Goal: Use online tool/utility: Utilize a website feature to perform a specific function

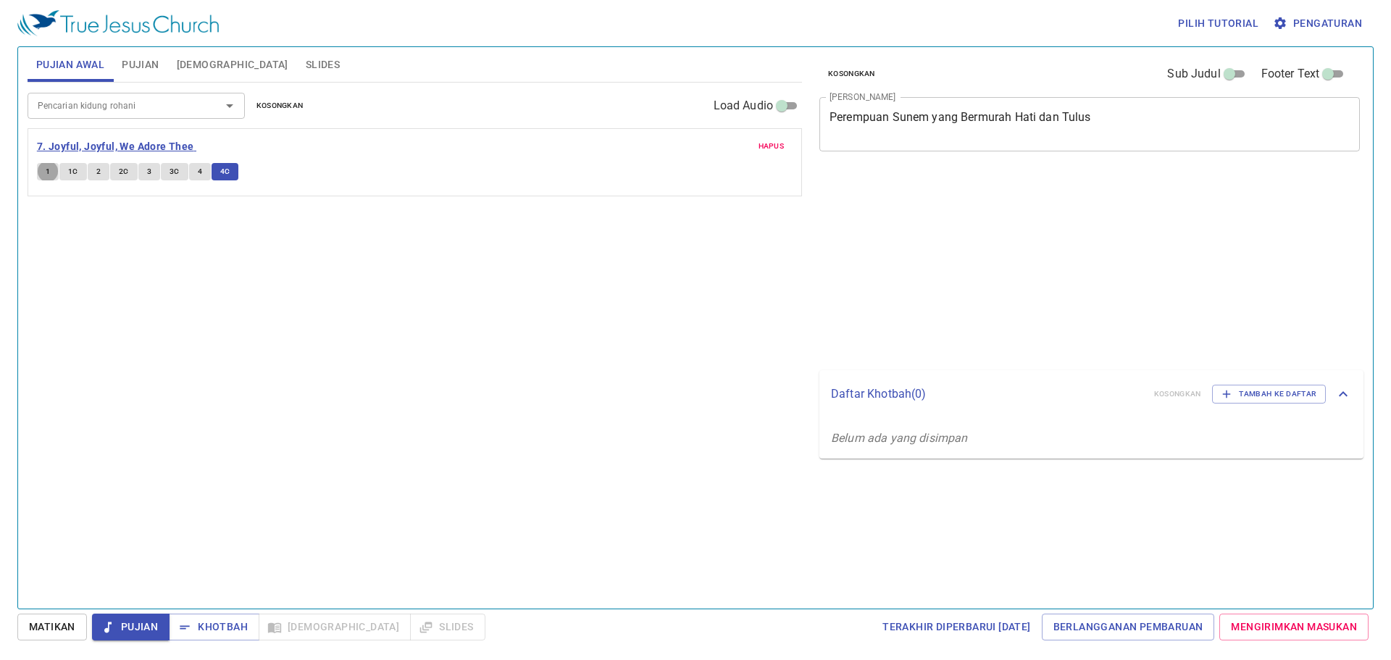
click at [56, 143] on b "7. Joyful, Joyful, We Adore Thee" at bounding box center [115, 147] width 157 height 18
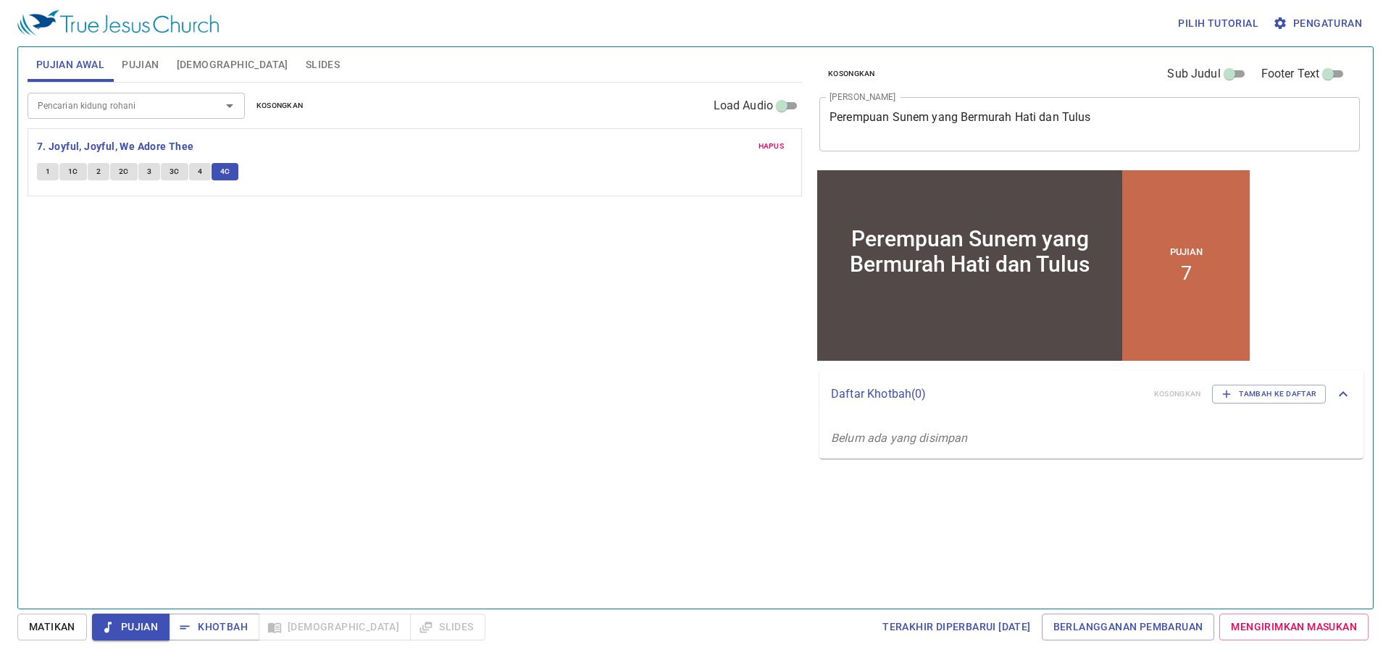
click at [80, 143] on b "7. Joyful, Joyful, We Adore Thee" at bounding box center [115, 147] width 157 height 18
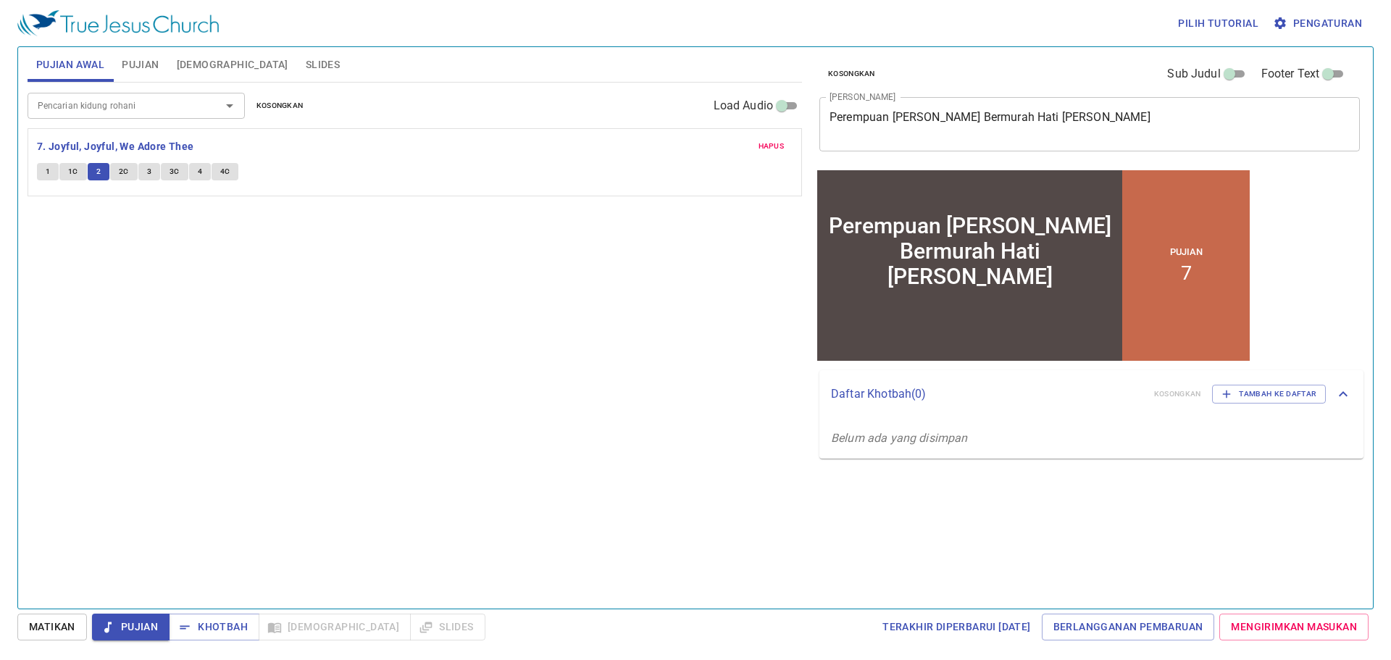
click at [121, 171] on div "1 1C 2 2C 3 3C 4 4C" at bounding box center [415, 173] width 756 height 21
click at [121, 171] on span "2C" at bounding box center [124, 171] width 10 height 13
click at [123, 167] on span "2C" at bounding box center [124, 171] width 10 height 13
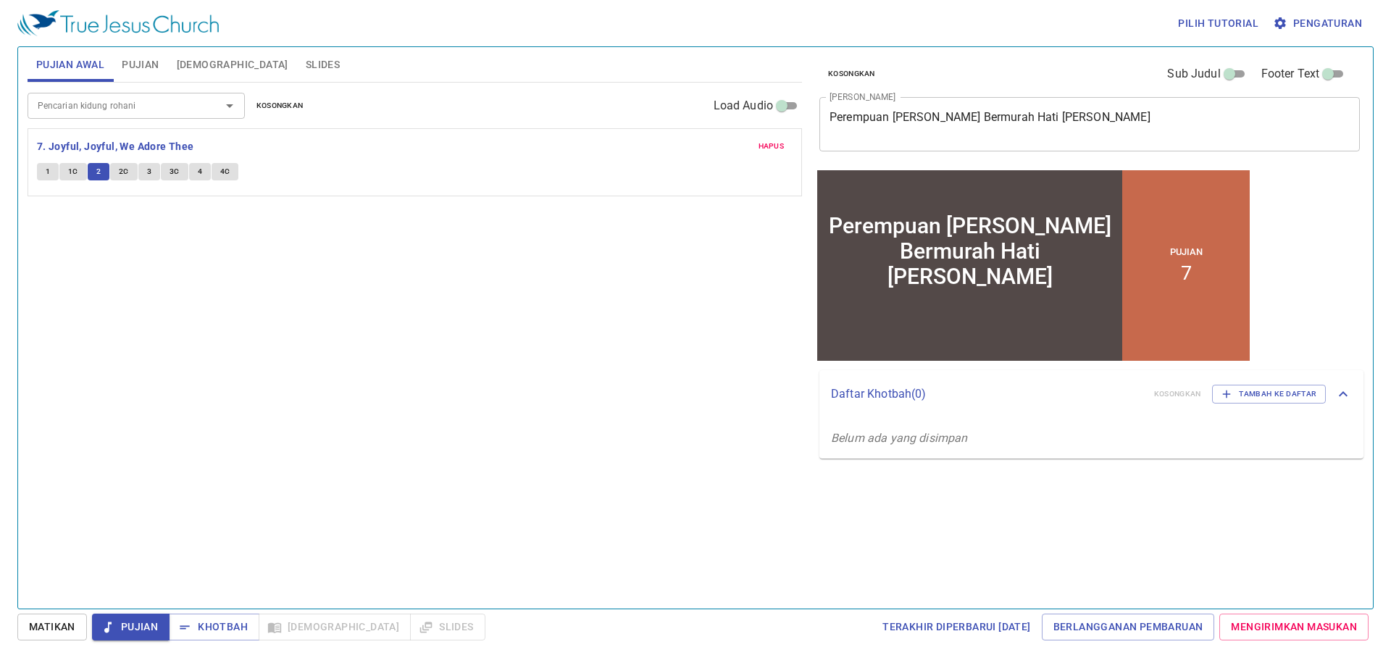
click at [123, 167] on span "2C" at bounding box center [124, 171] width 10 height 13
click at [122, 167] on span "2C" at bounding box center [124, 171] width 10 height 13
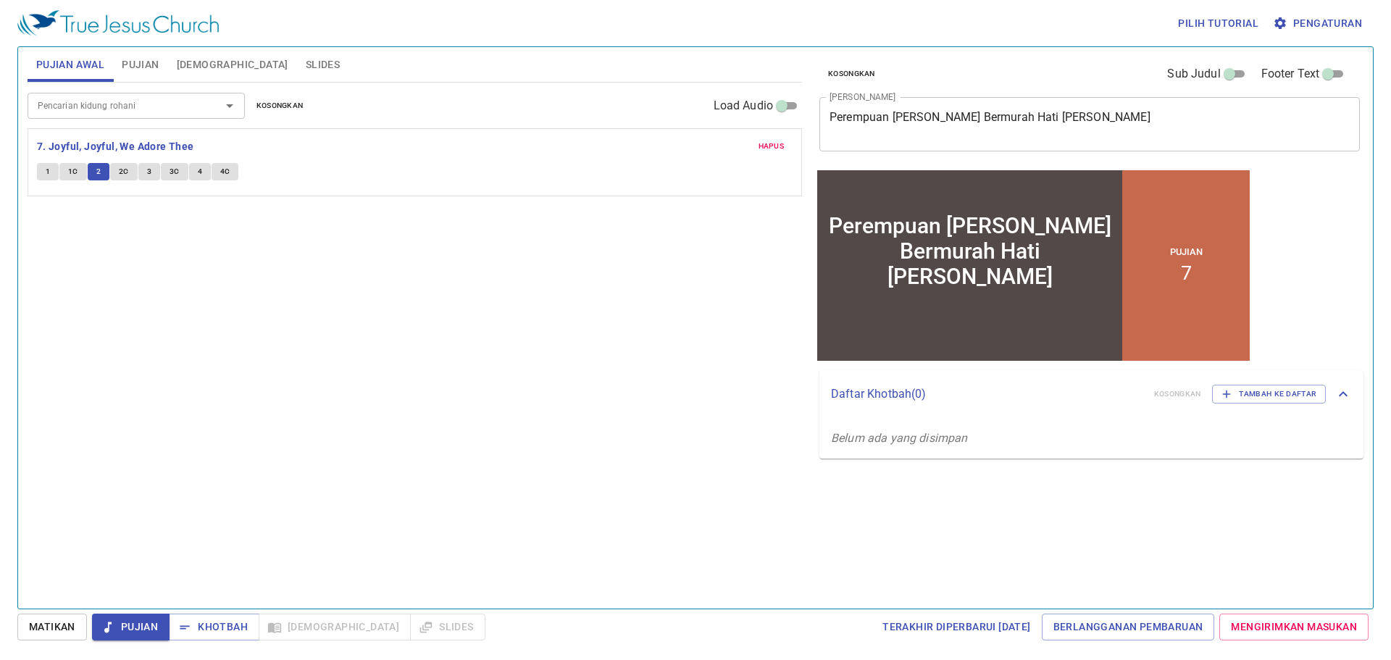
click at [122, 167] on span "2C" at bounding box center [124, 171] width 10 height 13
click at [122, 169] on span "2C" at bounding box center [124, 171] width 10 height 13
click at [110, 163] on button "2C" at bounding box center [124, 171] width 28 height 17
